Goal: Information Seeking & Learning: Learn about a topic

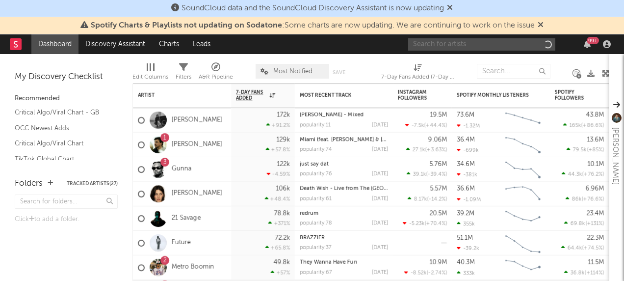
click at [442, 46] on input "text" at bounding box center [481, 44] width 147 height 12
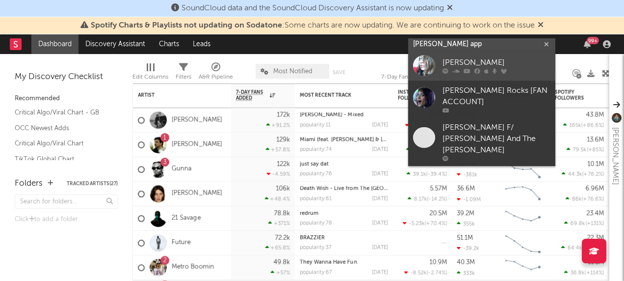
type input "[PERSON_NAME] app"
click at [417, 66] on div at bounding box center [424, 66] width 22 height 22
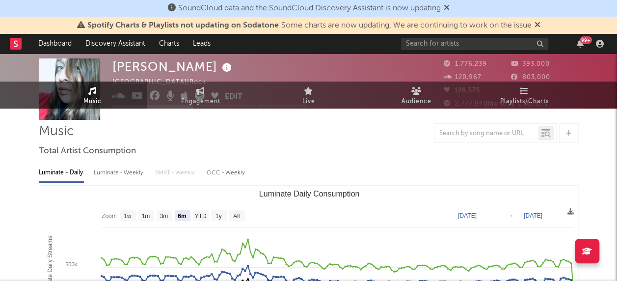
scroll to position [98, 0]
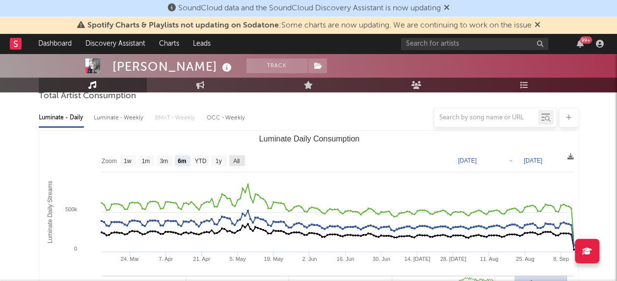
click at [243, 162] on rect "Luminate Daily Consumption" at bounding box center [237, 160] width 16 height 11
select select "All"
type input "[DATE]"
